Goal: Transaction & Acquisition: Purchase product/service

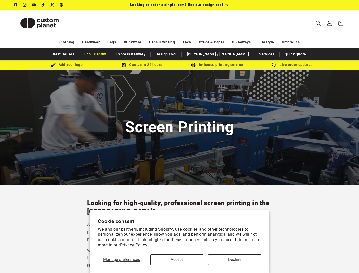
click at [109, 56] on link "Eco Friendly" at bounding box center [95, 54] width 27 height 9
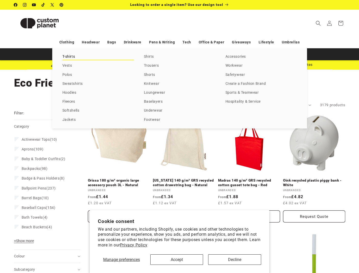
click at [67, 56] on link "T-shirts" at bounding box center [97, 56] width 71 height 7
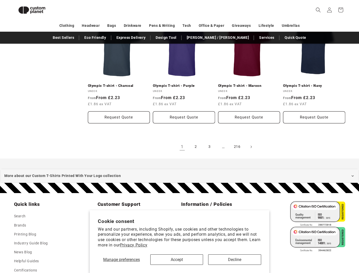
scroll to position [563, 0]
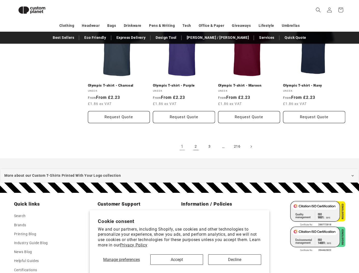
click at [196, 141] on link "2" at bounding box center [196, 146] width 11 height 11
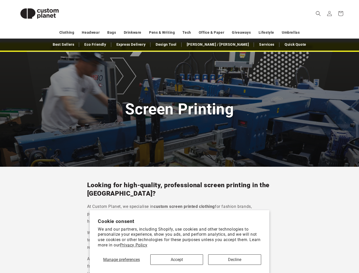
scroll to position [19, 0]
